Goal: Task Accomplishment & Management: Use online tool/utility

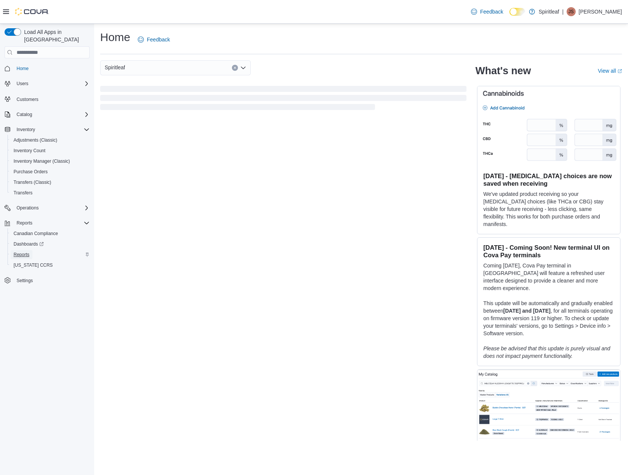
click at [23, 252] on span "Reports" at bounding box center [22, 255] width 16 height 6
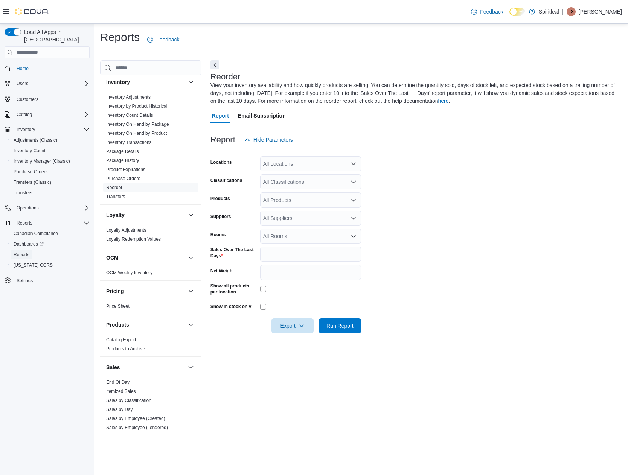
scroll to position [421, 0]
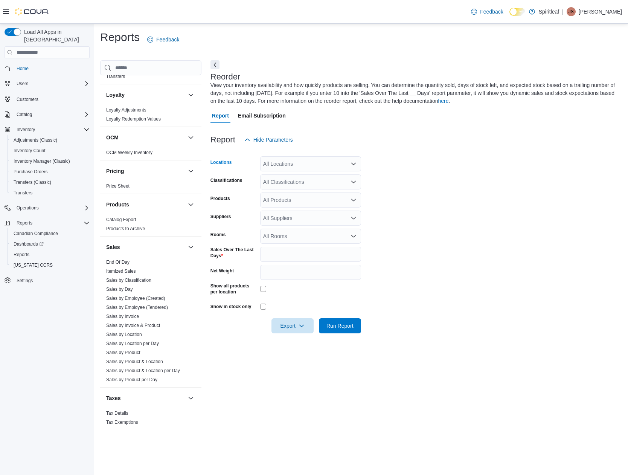
drag, startPoint x: 298, startPoint y: 166, endPoint x: 302, endPoint y: 168, distance: 4.7
click at [299, 166] on div "All Locations" at bounding box center [310, 163] width 101 height 15
type input "***"
click at [314, 178] on span "106 - Whistler" at bounding box center [304, 177] width 32 height 8
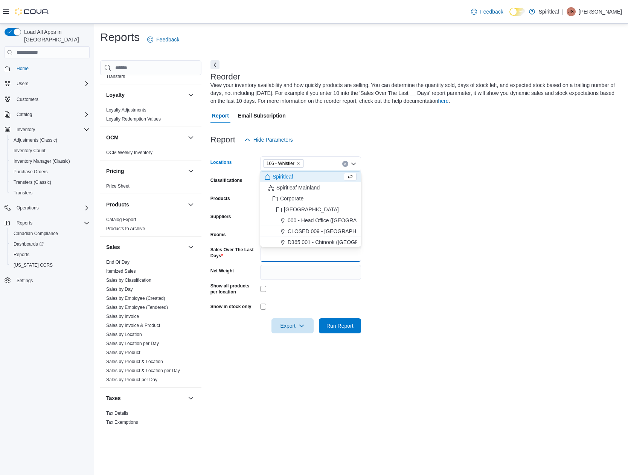
drag, startPoint x: 283, startPoint y: 259, endPoint x: 249, endPoint y: 256, distance: 34.1
click at [253, 255] on div "Sales Over The Last Days *" at bounding box center [286, 254] width 151 height 15
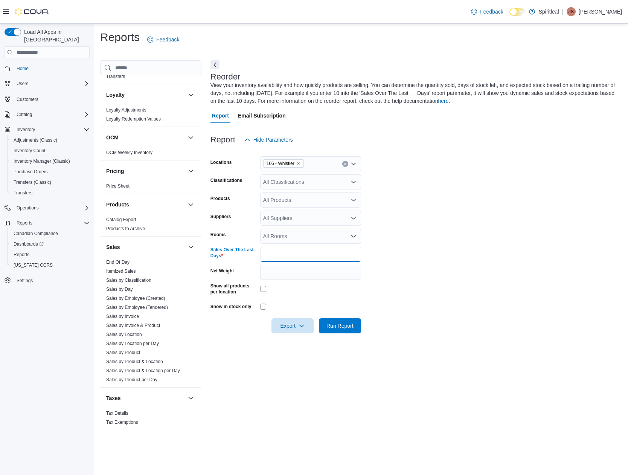
type input "*"
click at [317, 182] on div "All Classifications" at bounding box center [310, 181] width 101 height 15
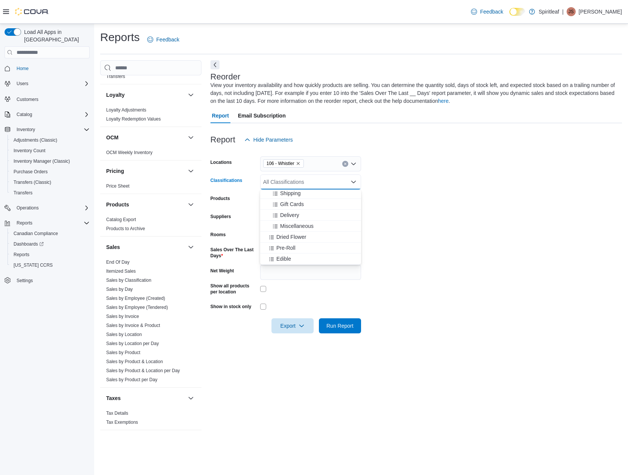
scroll to position [113, 0]
click at [312, 223] on div "Dried Flower" at bounding box center [311, 224] width 92 height 8
click at [315, 222] on div "Pre-Roll" at bounding box center [304, 224] width 78 height 8
click at [317, 226] on div "Edible" at bounding box center [304, 224] width 78 height 8
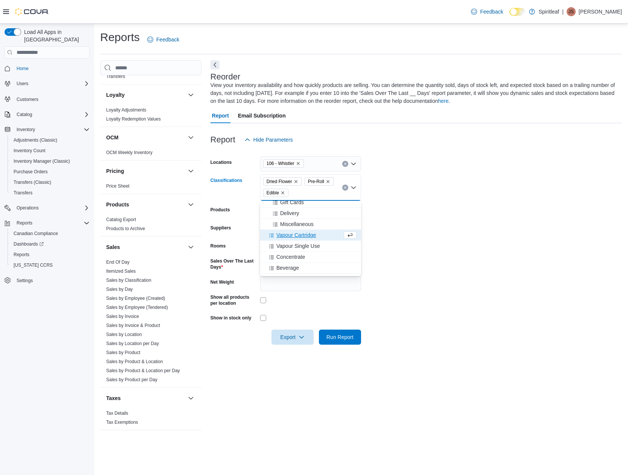
click at [320, 236] on div "Vapour Cartridge" at bounding box center [304, 235] width 78 height 8
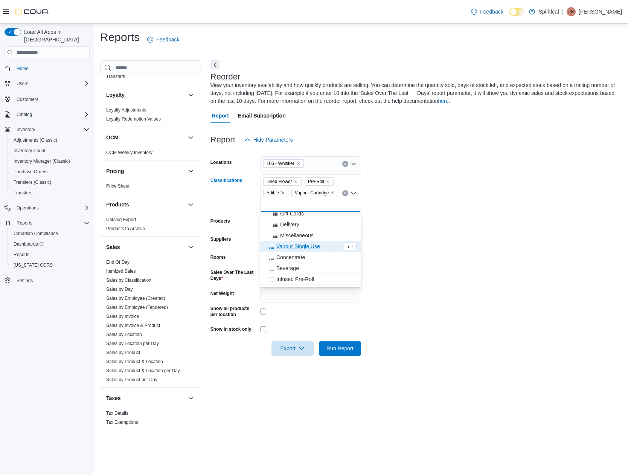
click at [323, 247] on div "Vapour Single Use" at bounding box center [304, 247] width 78 height 8
click at [320, 258] on div "Concentrate" at bounding box center [304, 258] width 78 height 8
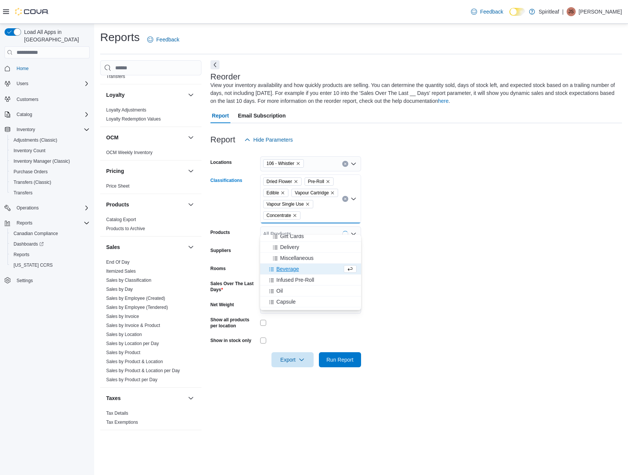
click at [320, 268] on div "Beverage" at bounding box center [304, 269] width 78 height 8
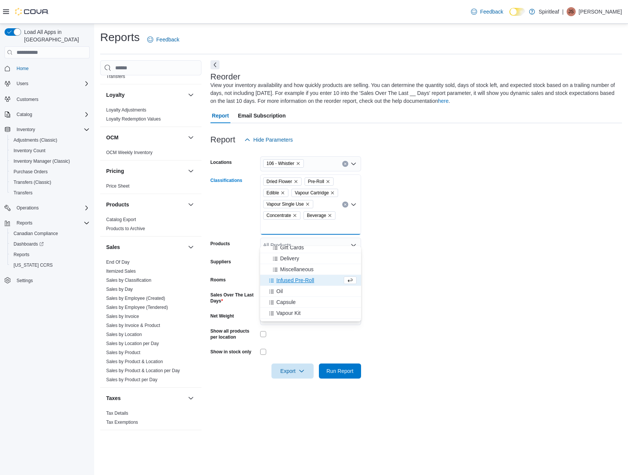
click at [320, 280] on div "Infused Pre-Roll" at bounding box center [304, 280] width 78 height 8
click at [322, 287] on button "Capsule" at bounding box center [310, 291] width 101 height 11
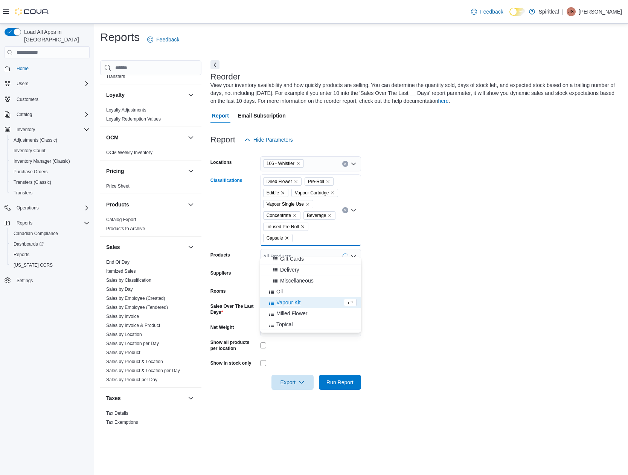
click at [322, 293] on div "Oil" at bounding box center [311, 292] width 92 height 8
click at [321, 300] on div "Milled Flower" at bounding box center [311, 303] width 92 height 8
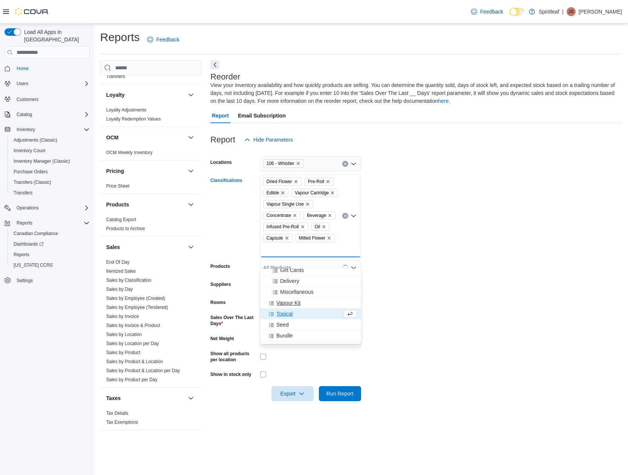
click at [321, 300] on div "Vapour Kit" at bounding box center [311, 303] width 92 height 8
click at [323, 302] on div "Topical" at bounding box center [304, 303] width 78 height 8
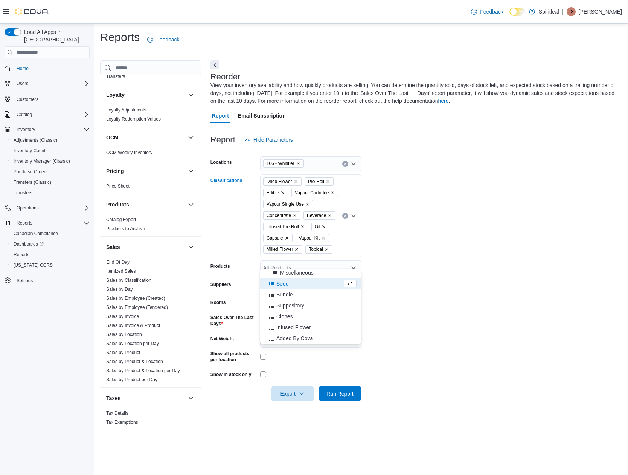
click at [319, 327] on div "Infused Flower" at bounding box center [311, 327] width 92 height 8
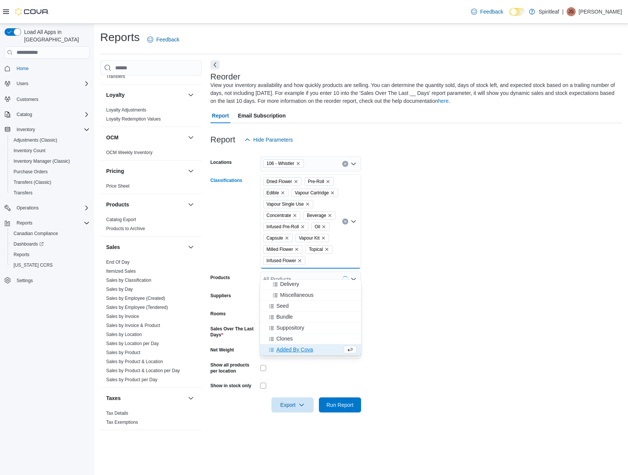
click at [401, 374] on form "Locations 106 - Whistler Classifications Dried Flower Pre-Roll Edible Vapour Ca…" at bounding box center [417, 279] width 412 height 265
click at [296, 412] on span "Export" at bounding box center [292, 404] width 33 height 15
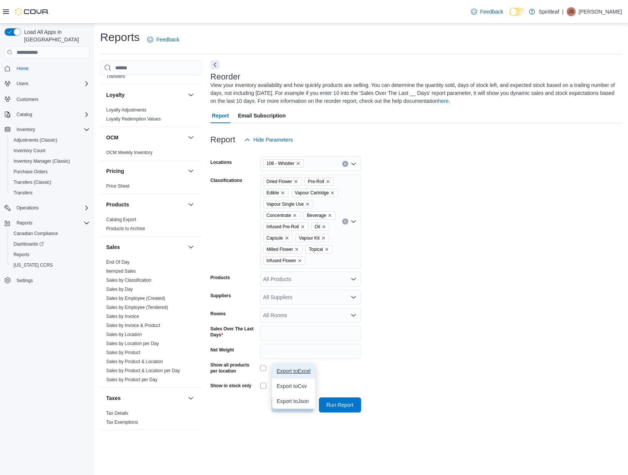
click at [305, 373] on span "Export to Excel" at bounding box center [294, 371] width 34 height 6
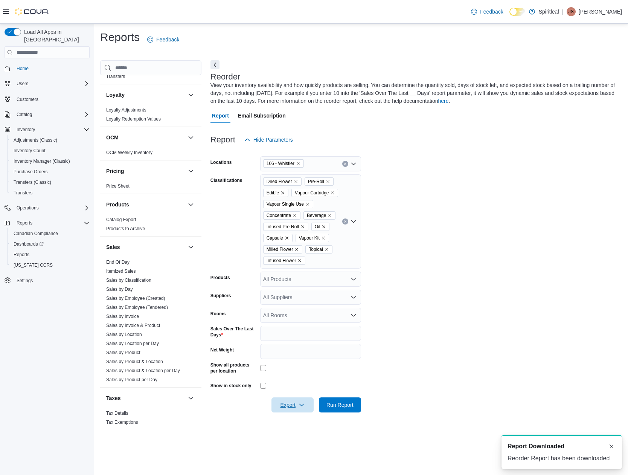
scroll to position [0, 0]
